Goal: Task Accomplishment & Management: Complete application form

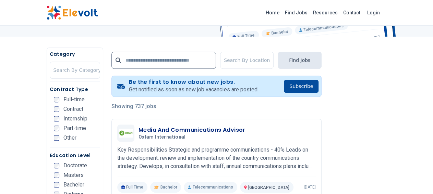
scroll to position [157, 0]
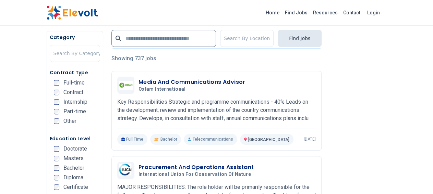
click at [63, 85] on span "Full-time" at bounding box center [73, 82] width 21 height 5
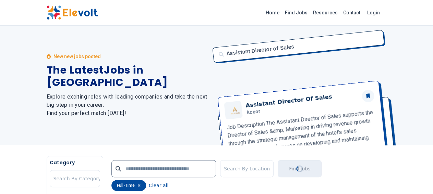
scroll to position [0, 0]
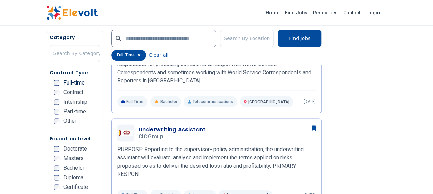
scroll to position [393, 0]
click at [69, 128] on ul "Full-time Contract Internship Part-time Other" at bounding box center [77, 104] width 46 height 48
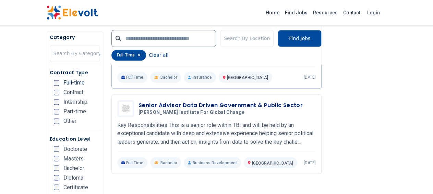
click at [62, 136] on nav "Category Search By Category Contract Type Full-time Contract Internship Part-ti…" at bounding box center [75, 128] width 50 height 189
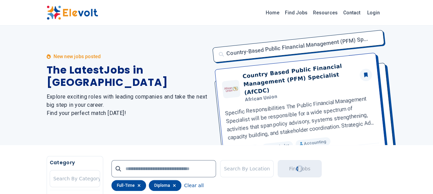
scroll to position [0, 0]
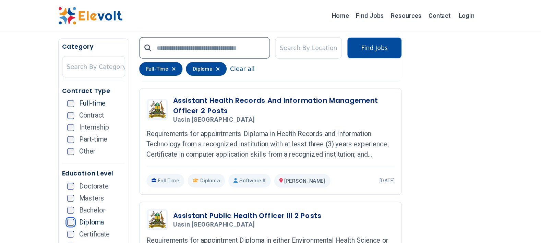
scroll to position [285, 0]
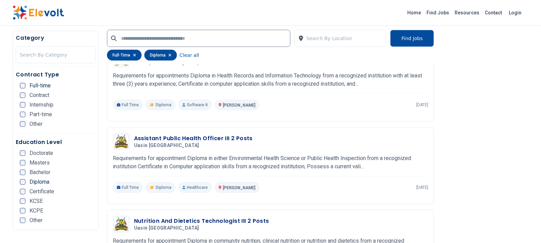
click at [23, 194] on ul "Doctorate Masters Bachelor Diploma Certificate KCSE KCPE Other" at bounding box center [58, 188] width 76 height 77
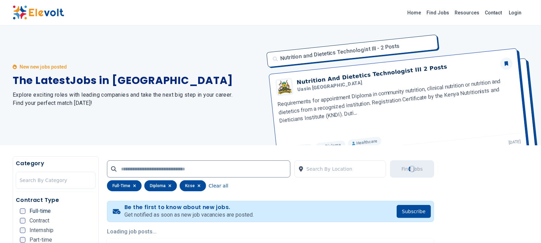
scroll to position [0, 0]
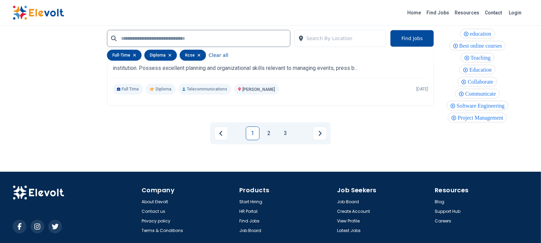
scroll to position [1493, 0]
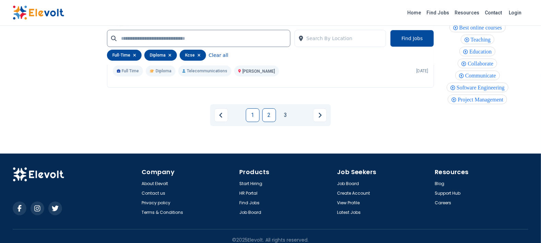
click at [268, 108] on link "2" at bounding box center [269, 115] width 14 height 14
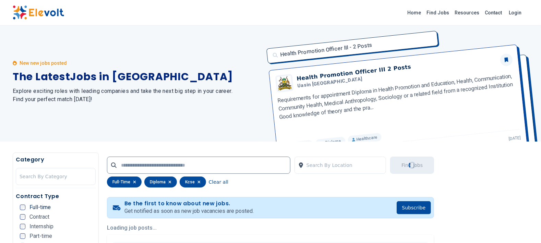
scroll to position [0, 0]
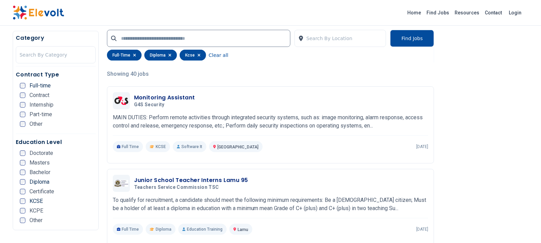
scroll to position [252, 0]
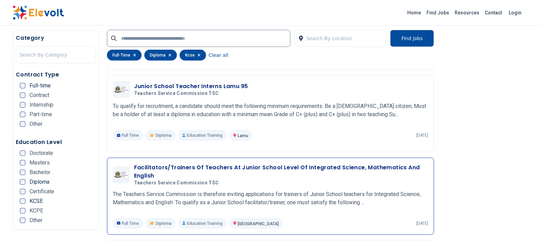
click at [293, 180] on h5 "Teachers Service Commission TSC" at bounding box center [280, 183] width 292 height 6
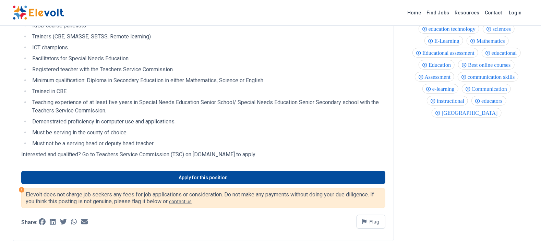
scroll to position [198, 0]
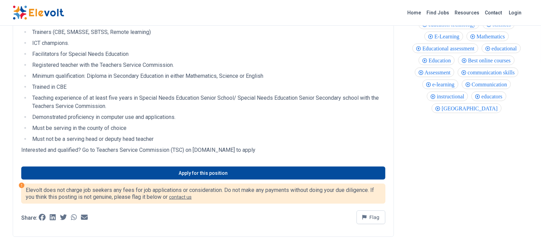
click at [220, 175] on link "Apply for this position" at bounding box center [203, 173] width 364 height 13
